Goal: Transaction & Acquisition: Purchase product/service

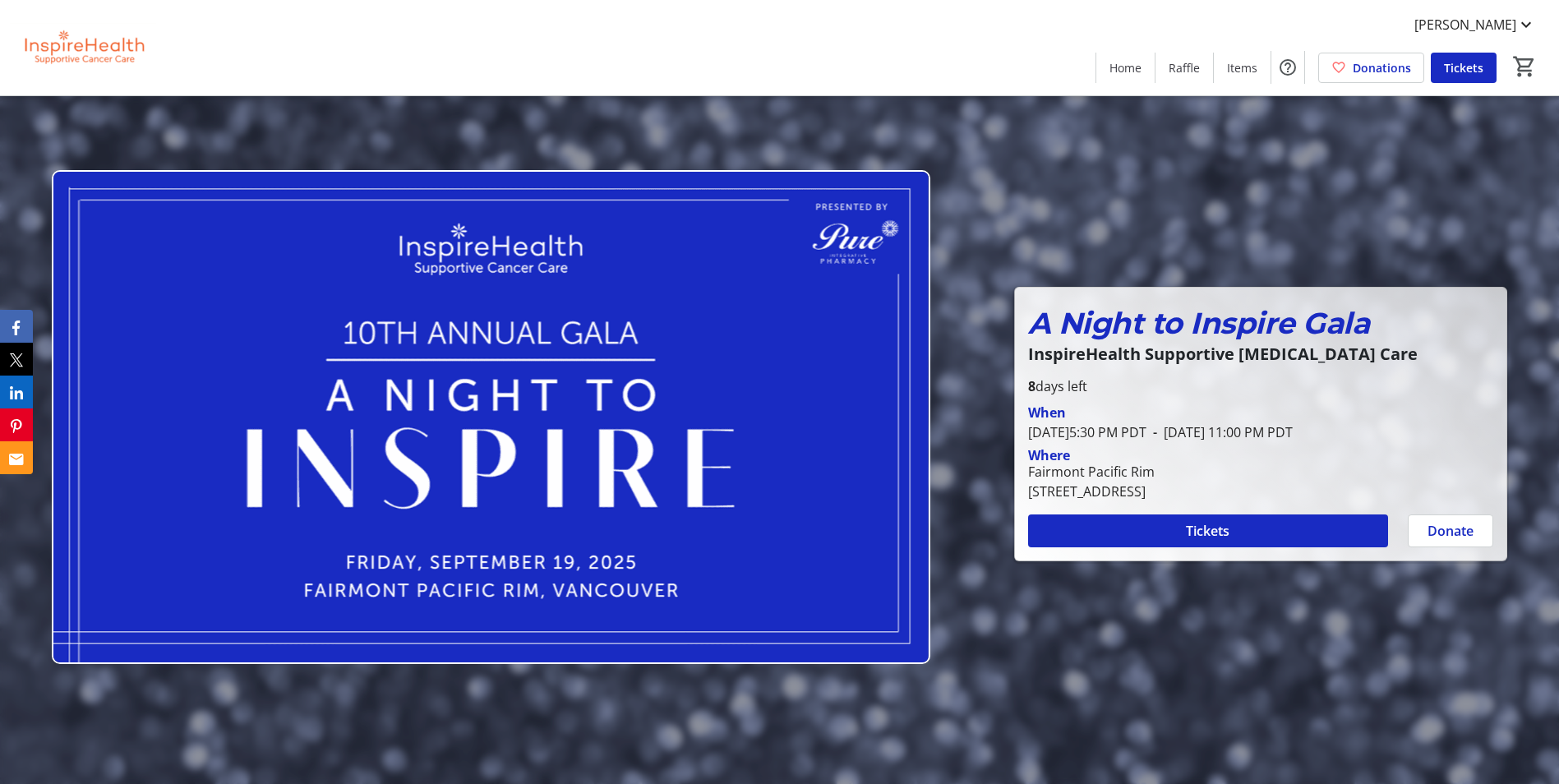
click at [571, 327] on img at bounding box center [491, 417] width 878 height 494
click at [1180, 69] on span "Raffle" at bounding box center [1184, 68] width 31 height 17
